Goal: Information Seeking & Learning: Learn about a topic

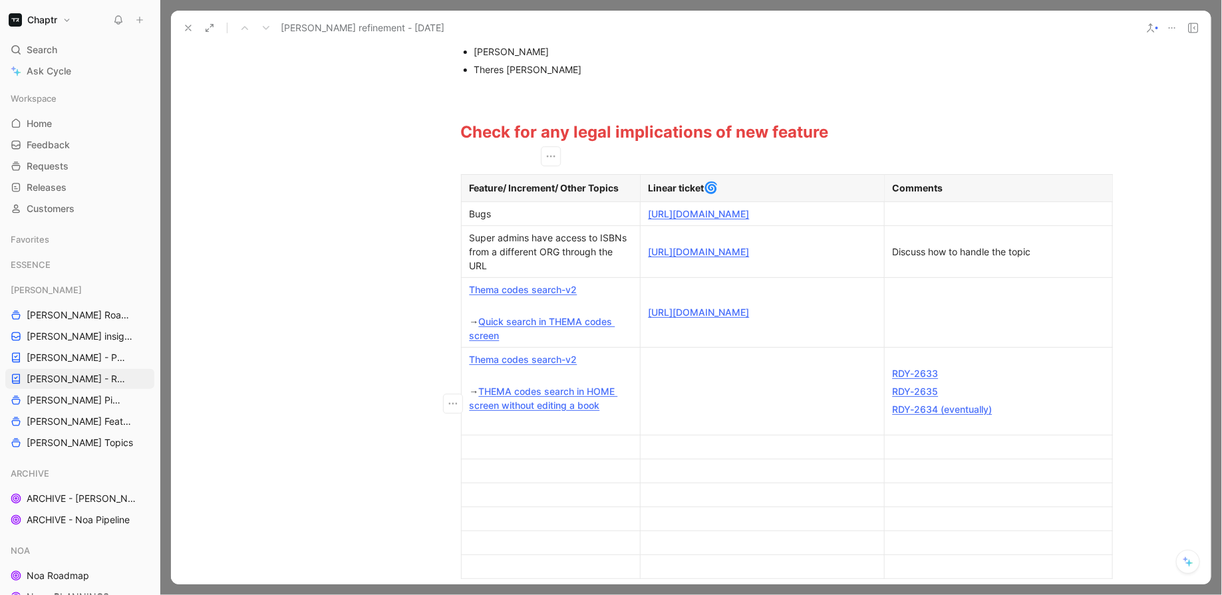
scroll to position [263, 0]
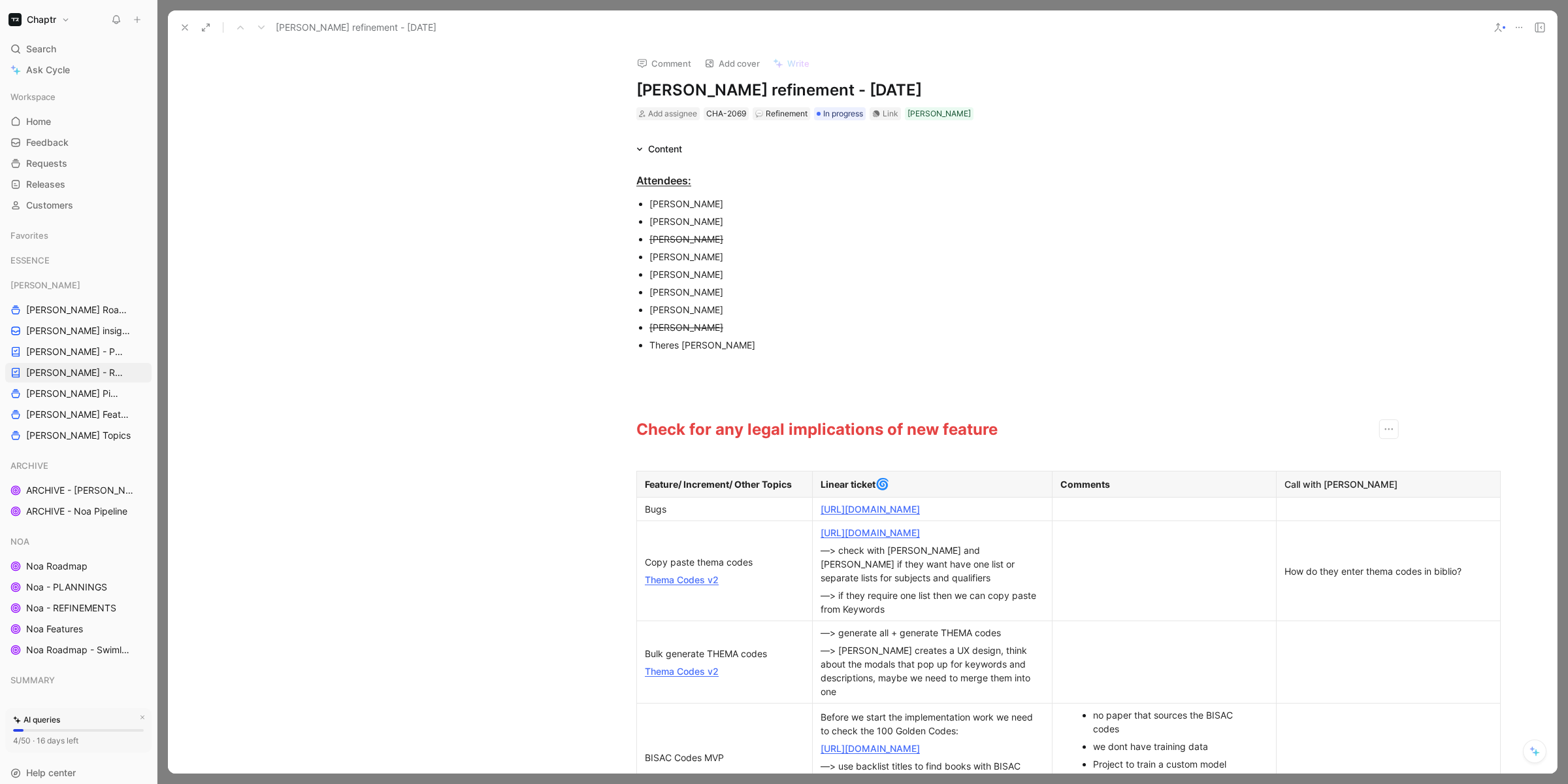
scroll to position [507, 0]
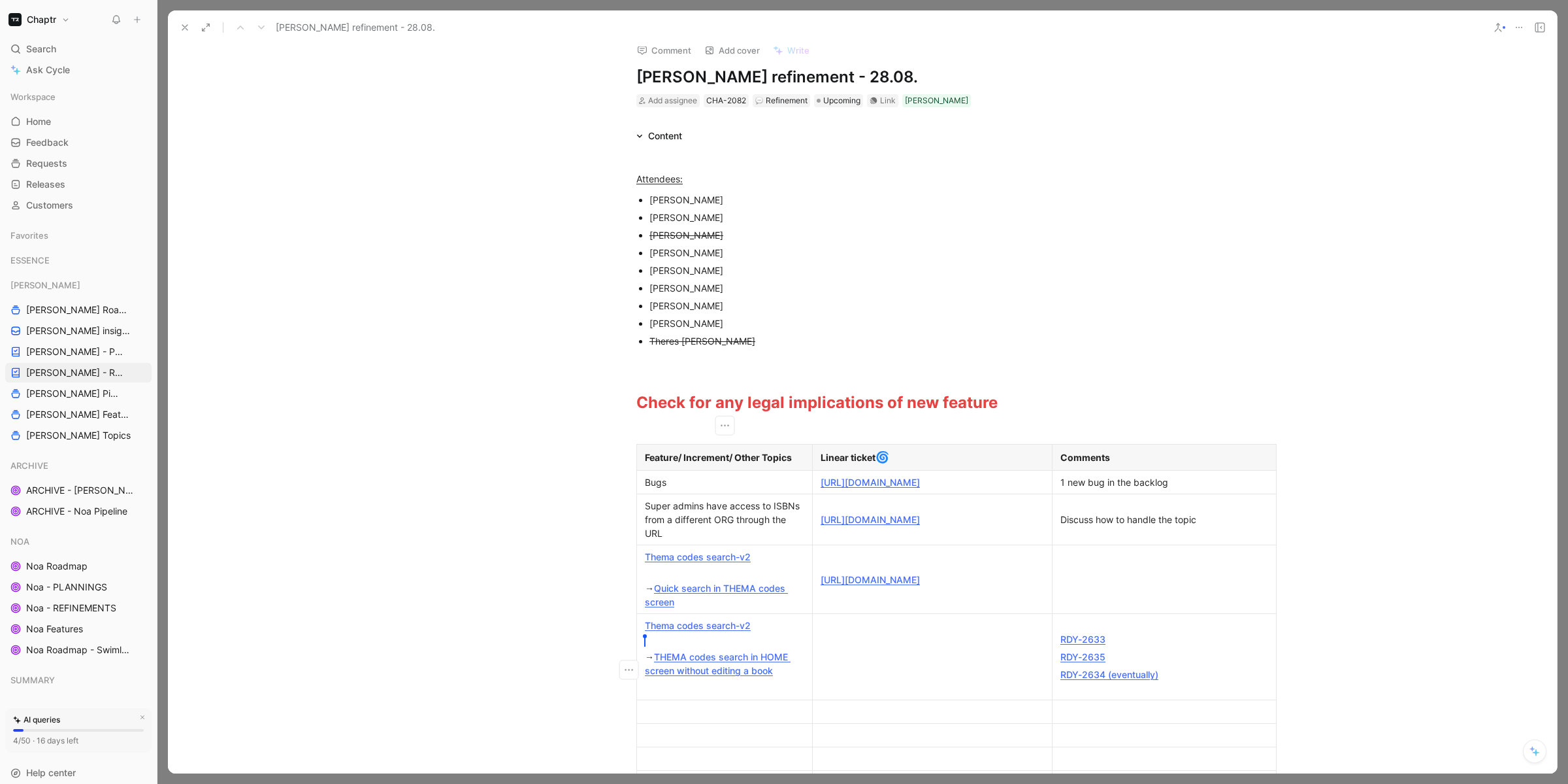
scroll to position [21, 0]
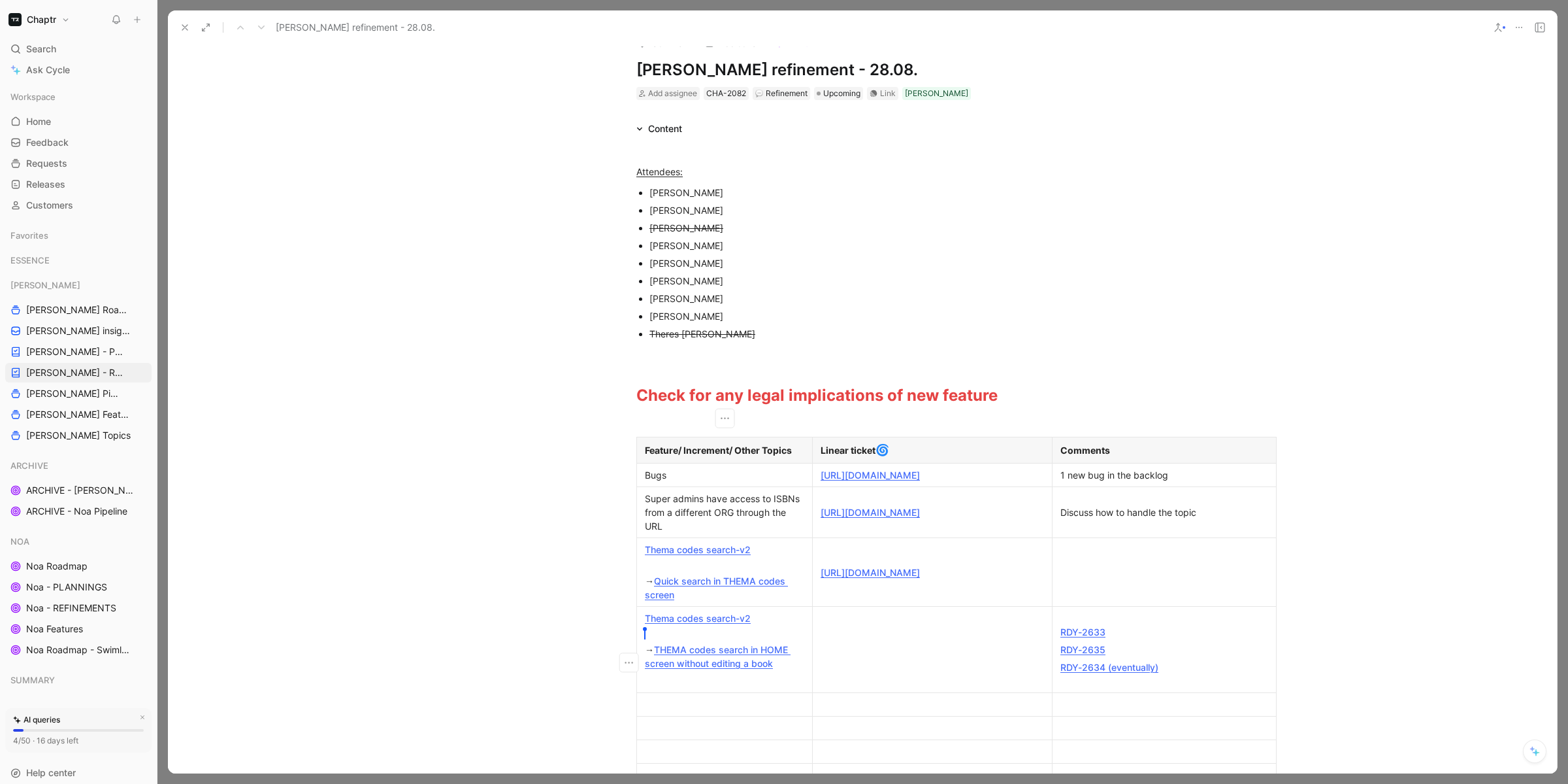
click at [879, 480] on link "[URL][DOMAIN_NAME]" at bounding box center [870, 475] width 99 height 11
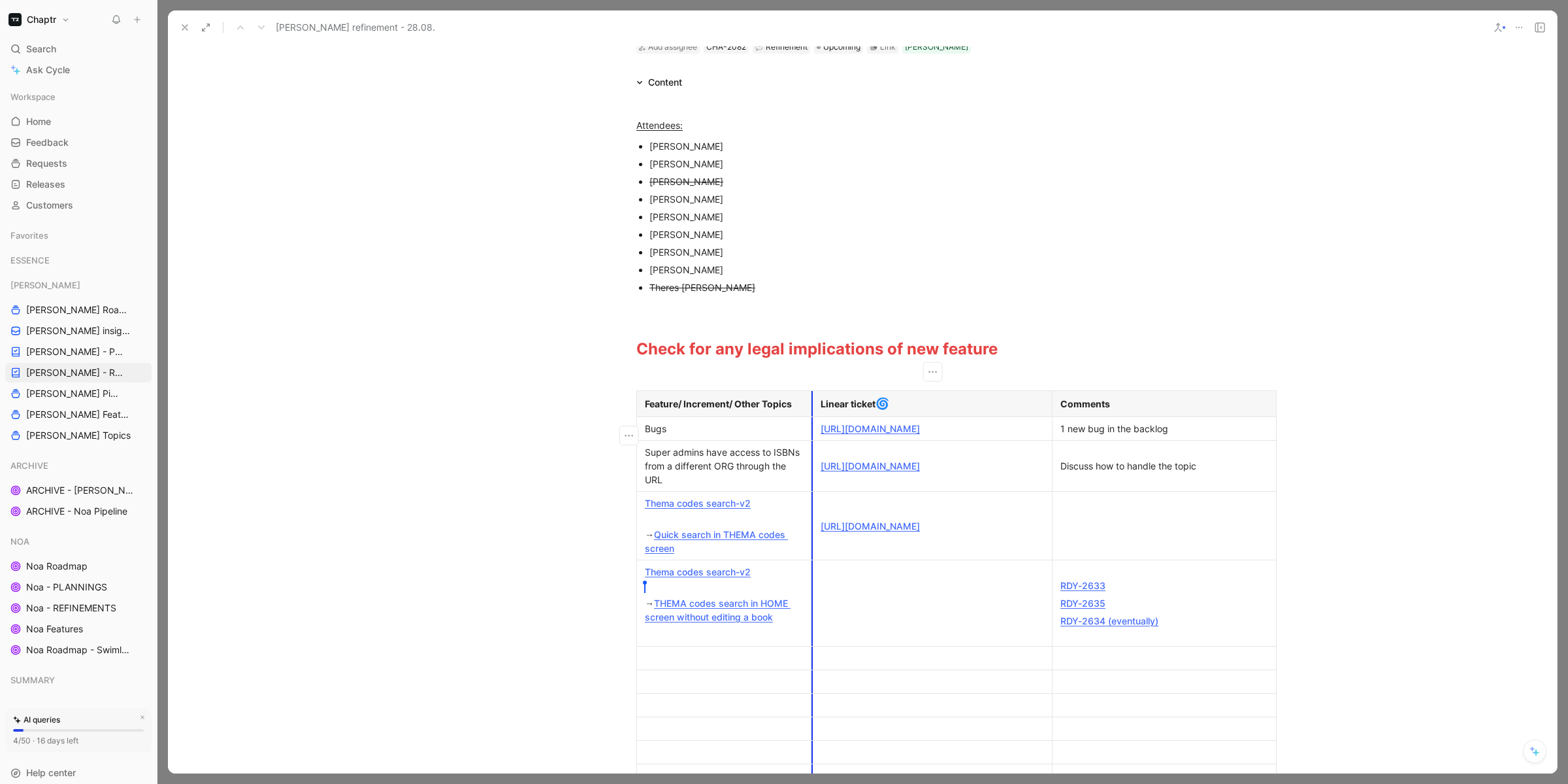
scroll to position [68, 0]
click at [876, 471] on link "https://linear.app/chaptr/issue/RDY-2603/bug-super-admins-have-access-to-isbns-…" at bounding box center [870, 465] width 99 height 11
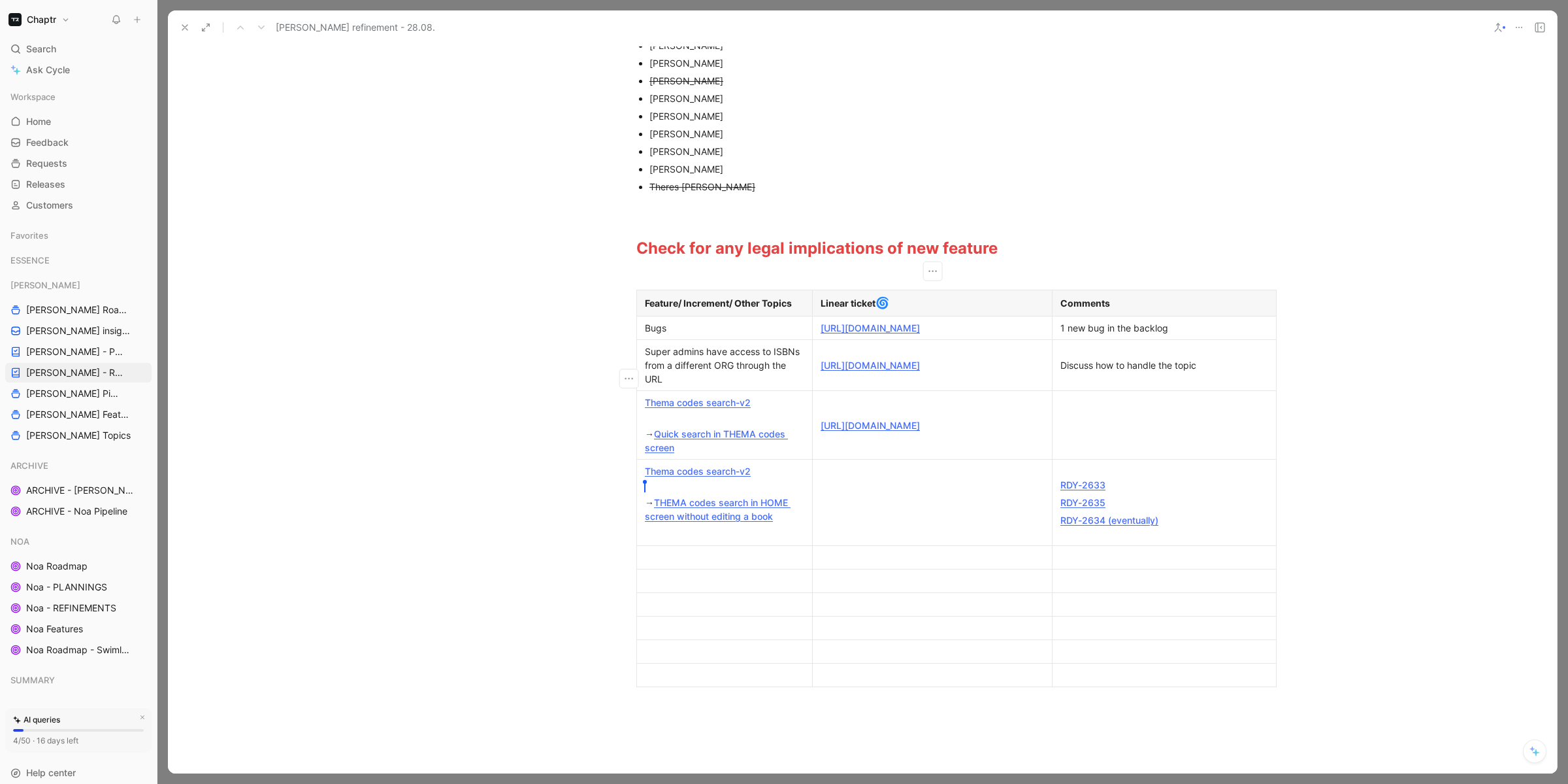
scroll to position [179, 0]
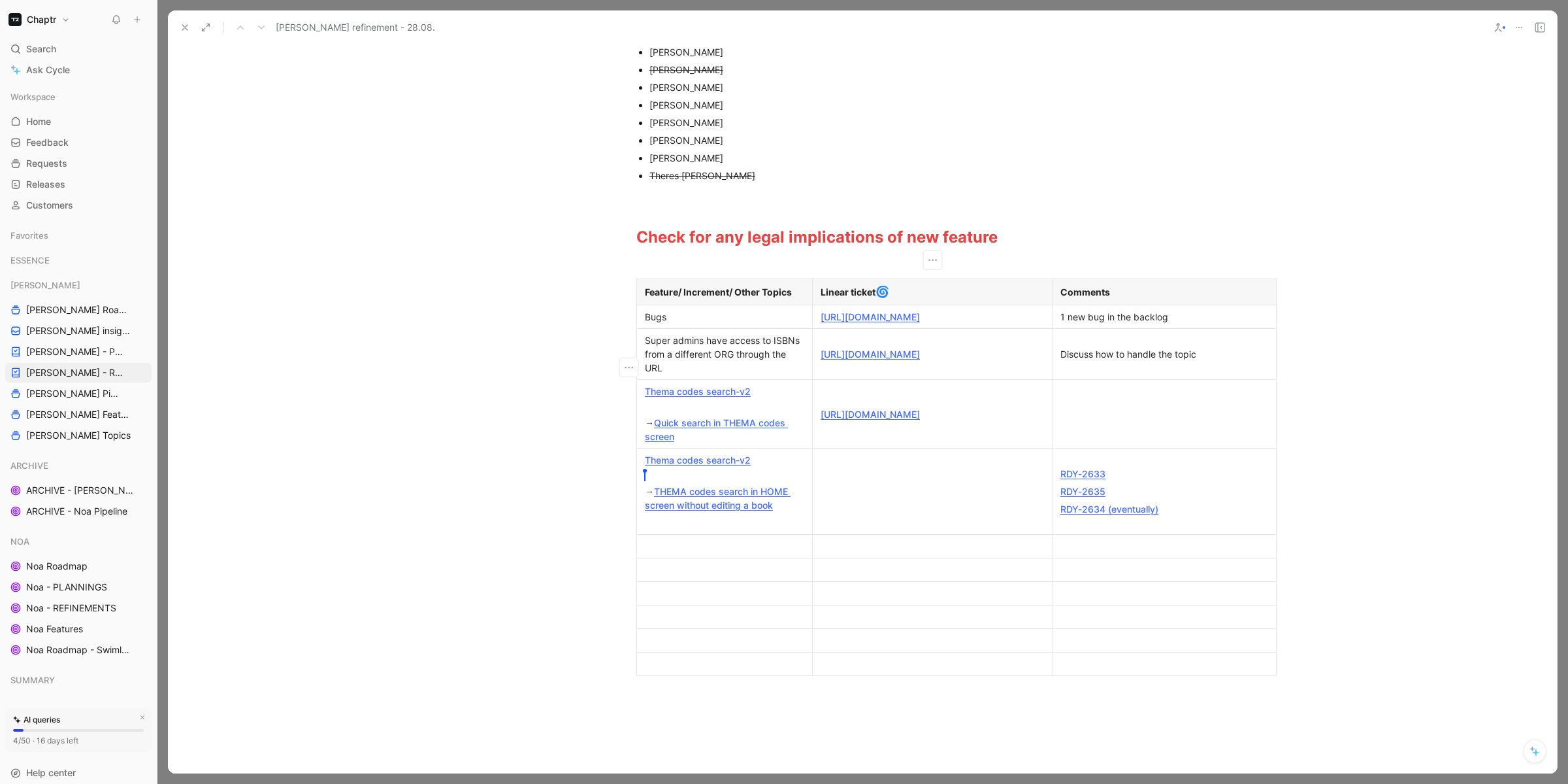
click at [713, 397] on link "Thema codes search-v2" at bounding box center [698, 391] width 106 height 11
click at [1071, 479] on link "RDY-2633" at bounding box center [1083, 473] width 45 height 11
click at [1070, 497] on link "RDY-2635" at bounding box center [1083, 490] width 45 height 11
click at [1077, 515] on link "RDY-2634 (eventually)" at bounding box center [1109, 508] width 98 height 11
click at [903, 415] on link "https://linear.app/chaptr/issue/RDY-2627/implement-search-codes-button-and-moda…" at bounding box center [870, 414] width 99 height 11
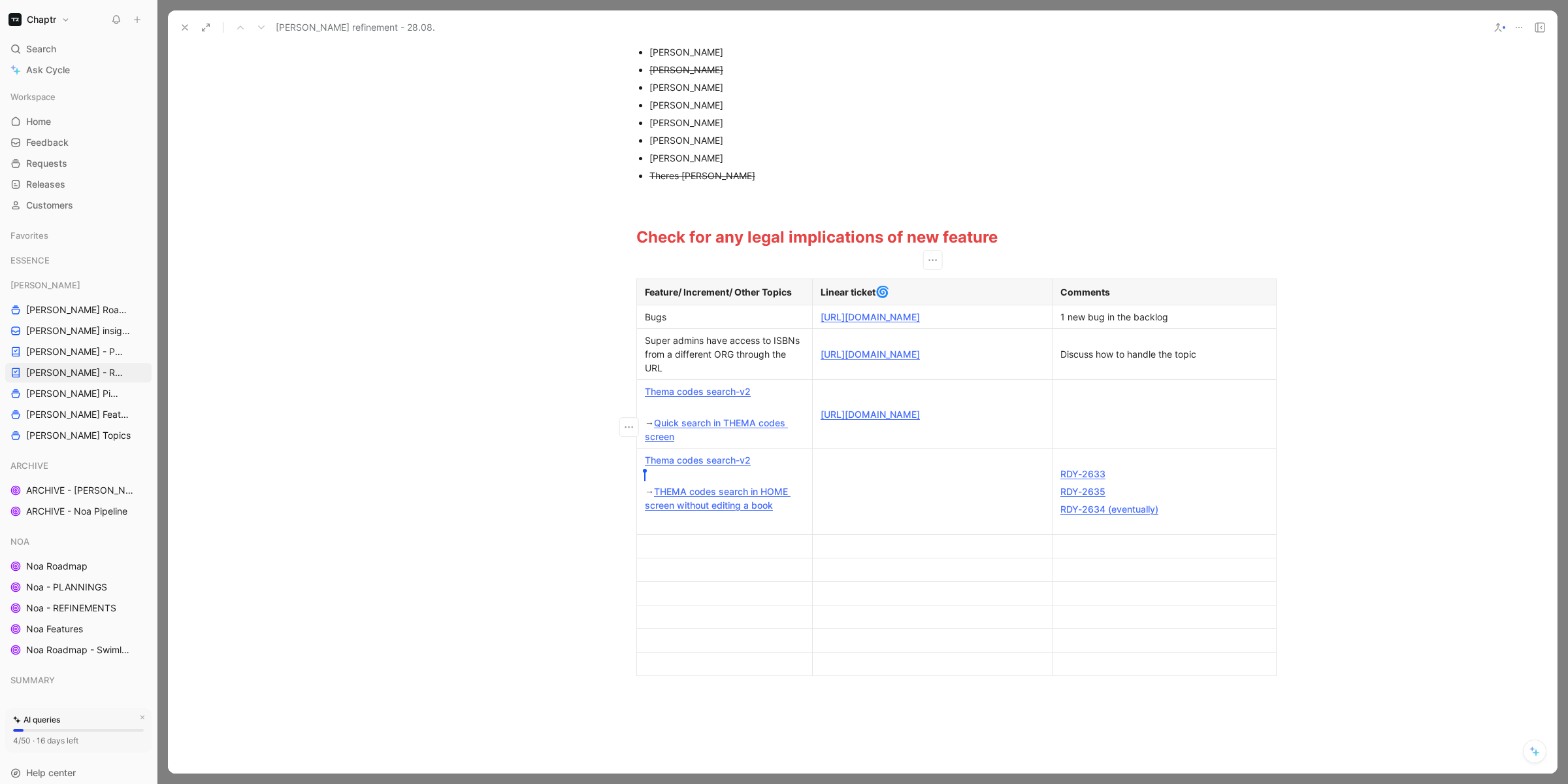
click at [1181, 323] on div "1 new bug in the backlog" at bounding box center [1164, 316] width 208 height 14
click at [1206, 197] on div "Attendees: Remi Oleszczuk Agnieszka Mikołajczyk Marco Blumendorf Ognjen Bozicko…" at bounding box center [862, 356] width 1388 height 755
click at [1318, 25] on div "[PERSON_NAME] refinement - 28.08." at bounding box center [829, 27] width 1309 height 21
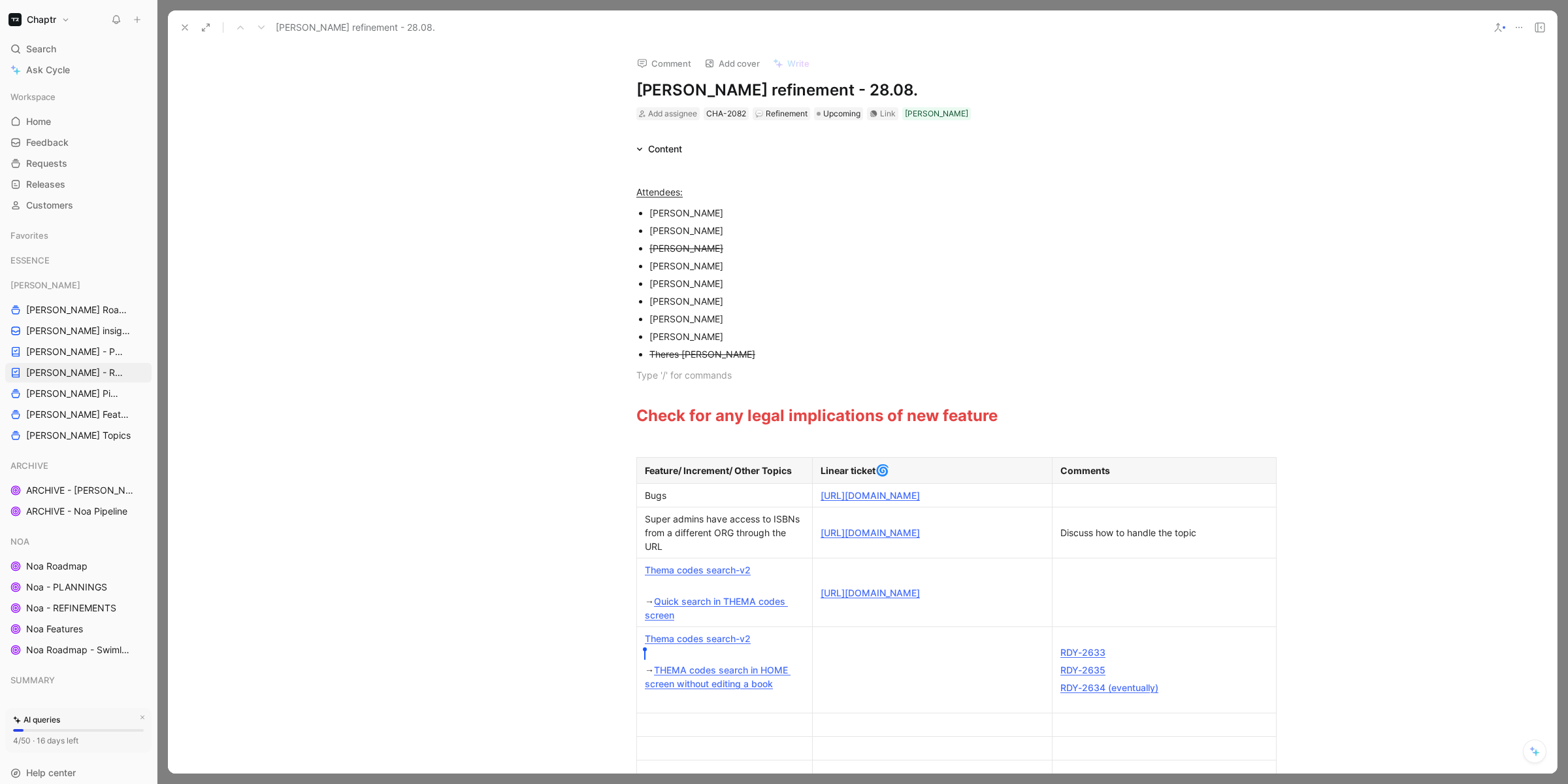
click at [840, 87] on h1 "[PERSON_NAME] refinement - 28.08." at bounding box center [862, 89] width 452 height 21
click at [805, 87] on h1 "[PERSON_NAME] refinement - [DATE]" at bounding box center [862, 89] width 452 height 21
click at [1225, 141] on div "Content Attendees: Remi Oleszczuk Agnieszka Mikołajczyk Marco Blumendorf Ognjen…" at bounding box center [862, 644] width 1388 height 1004
drag, startPoint x: 727, startPoint y: 351, endPoint x: 645, endPoint y: 361, distance: 82.6
click at [645, 361] on ul "Remi Oleszczuk Agnieszka Mikołajczyk Marco Blumendorf Ognjen Bozickovic Lea Fin…" at bounding box center [862, 284] width 502 height 159
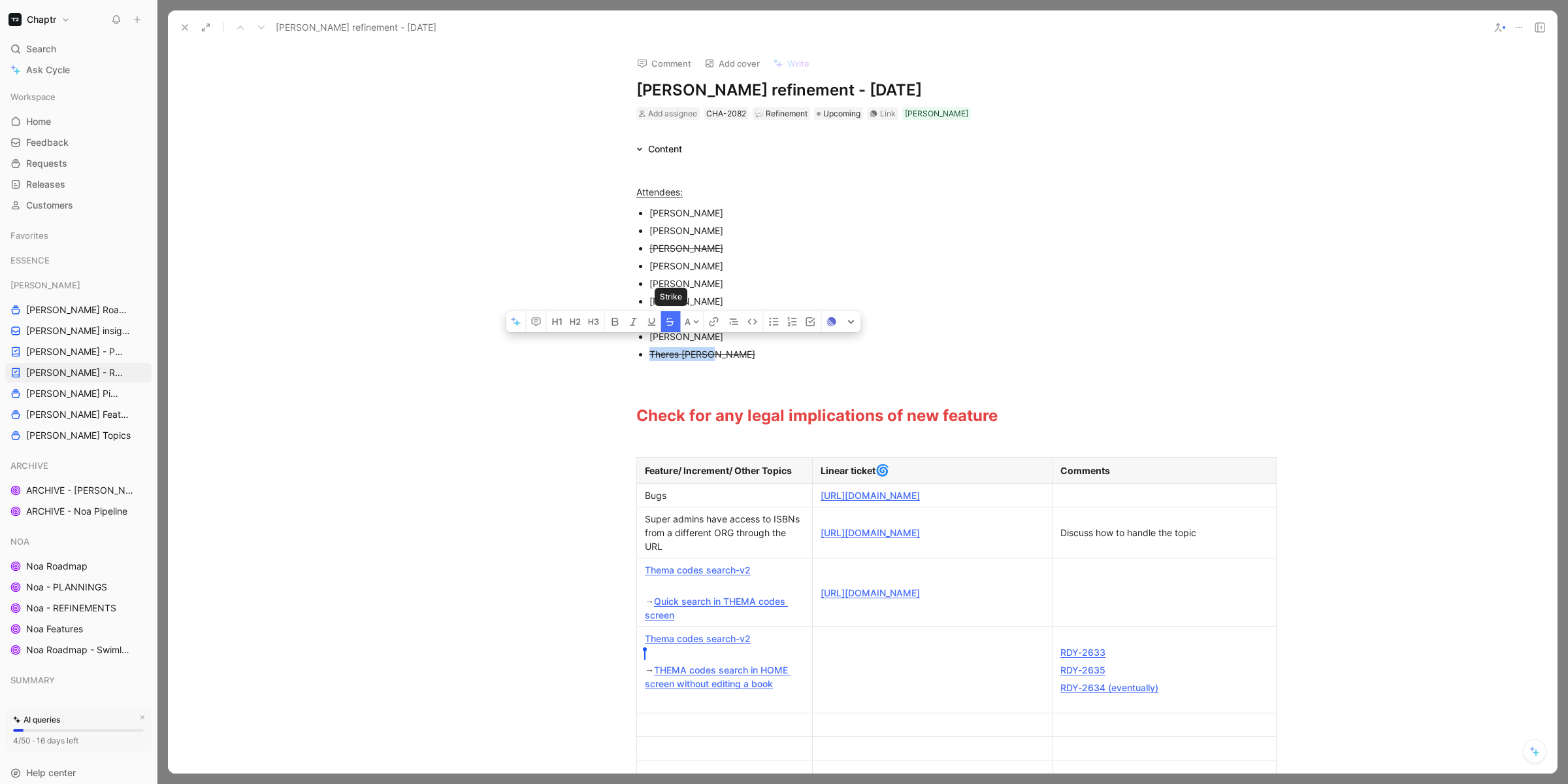
click at [668, 325] on icon "button" at bounding box center [671, 321] width 8 height 8
click at [773, 358] on div "Theres [PERSON_NAME]" at bounding box center [868, 354] width 439 height 14
